Goal: Task Accomplishment & Management: Manage account settings

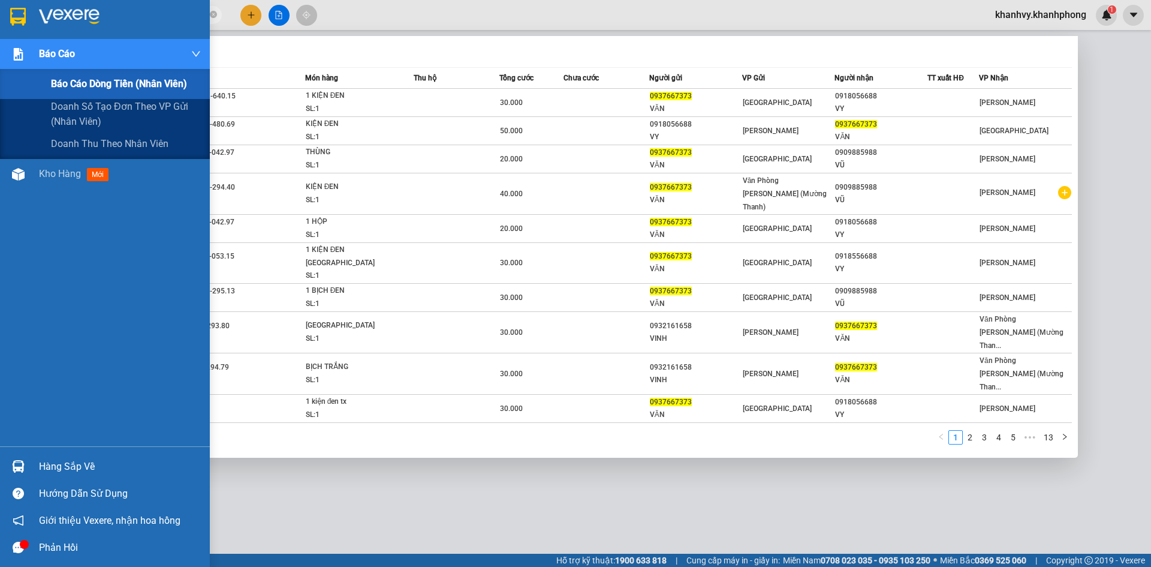
click at [83, 82] on span "Báo cáo dòng tiền (nhân viên)" at bounding box center [119, 83] width 136 height 15
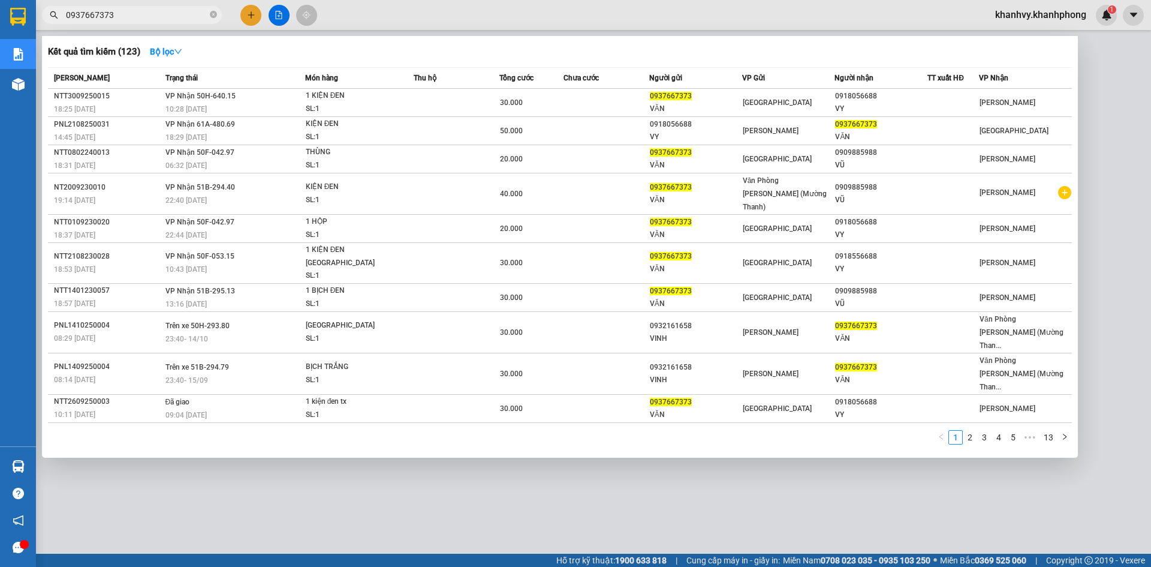
click at [211, 523] on div at bounding box center [575, 283] width 1151 height 567
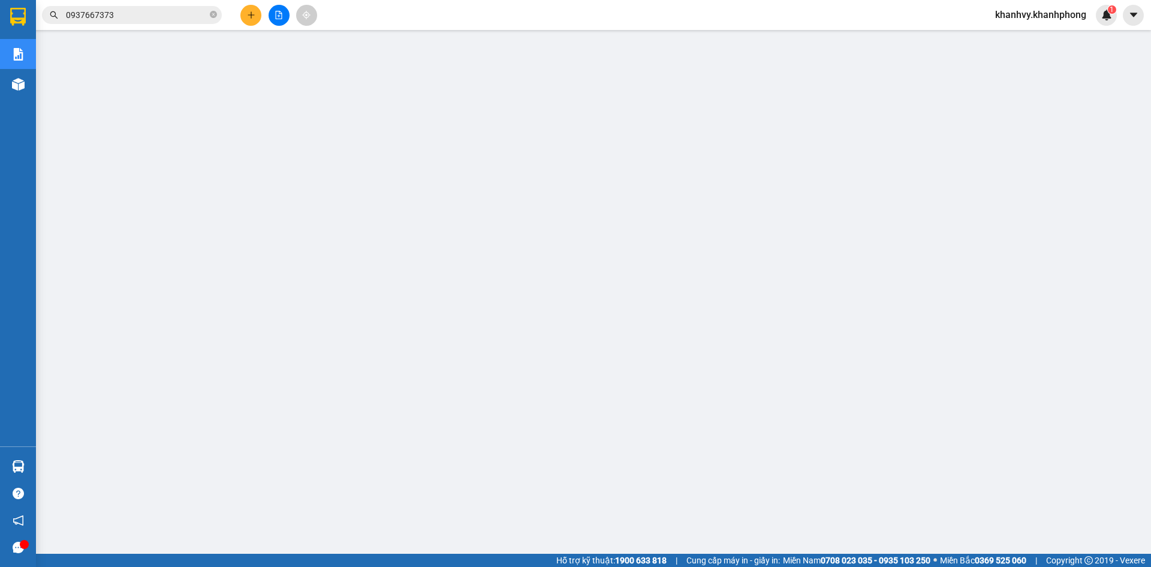
click at [1018, 14] on span "khanhvy.khanhphong" at bounding box center [1041, 14] width 110 height 15
click at [1017, 34] on span "Đăng xuất" at bounding box center [1045, 37] width 86 height 13
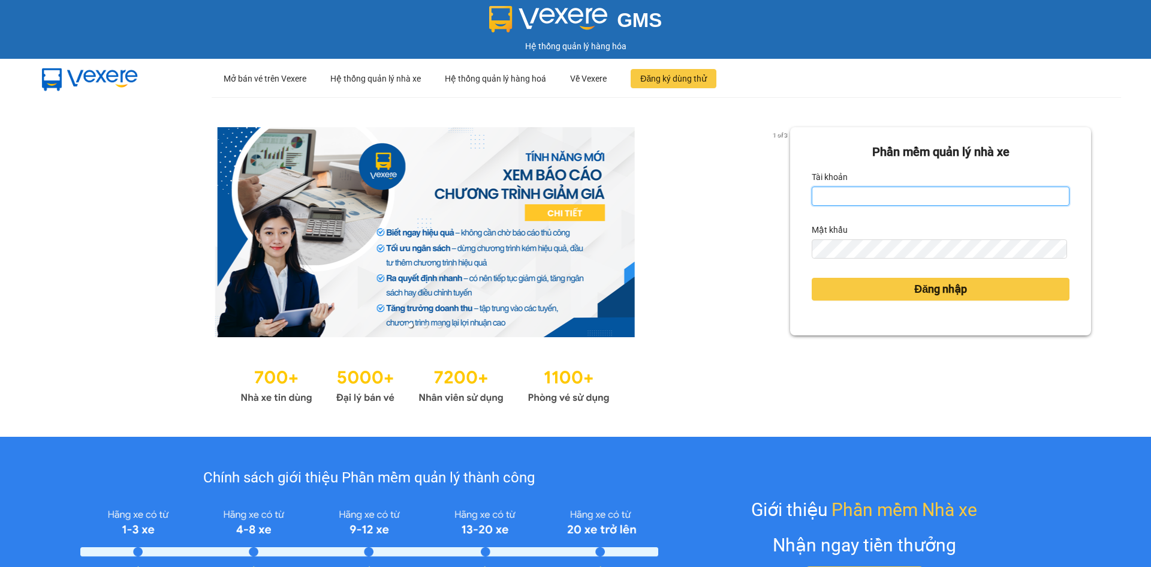
click at [876, 204] on input "Tài khoản" at bounding box center [941, 195] width 258 height 19
type input "[MEDICAL_DATA].khanhphong"
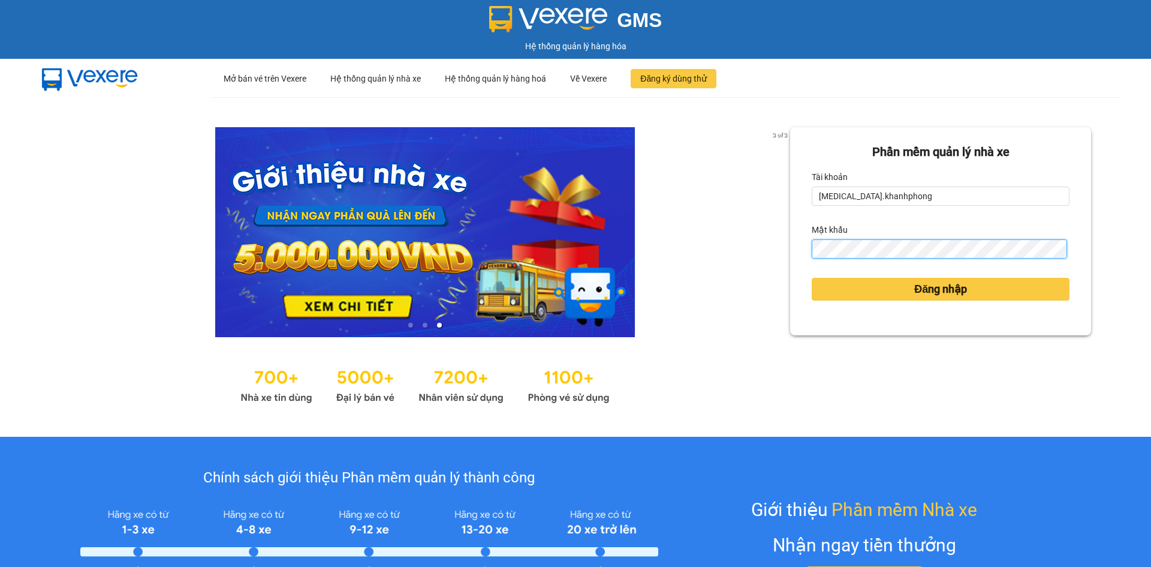
click at [812, 278] on button "Đăng nhập" at bounding box center [941, 289] width 258 height 23
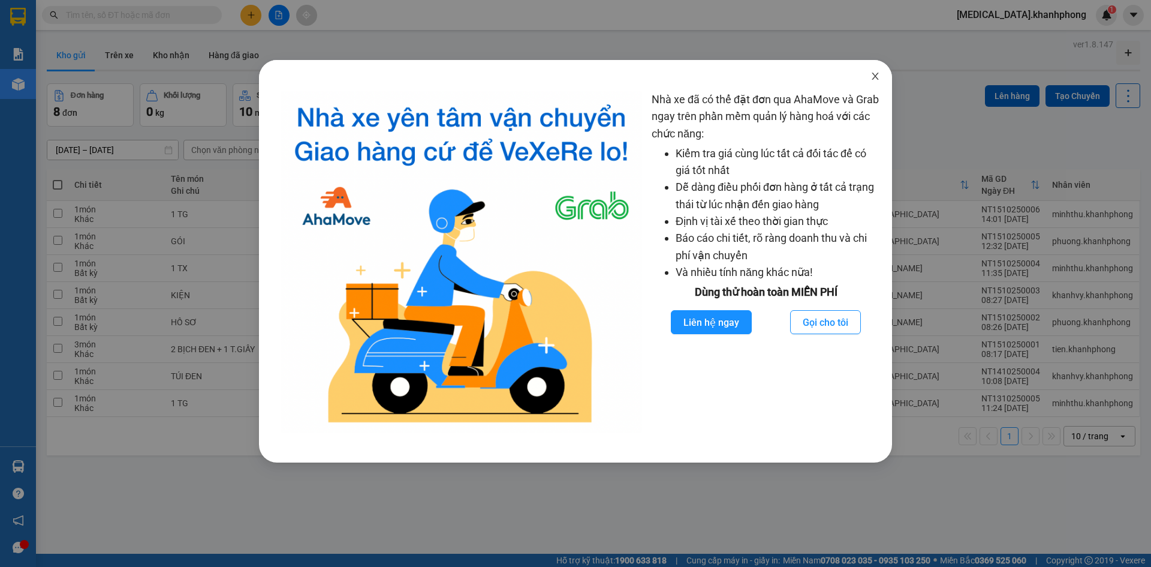
click at [875, 73] on icon "close" at bounding box center [875, 76] width 10 height 10
